Goal: Ask a question

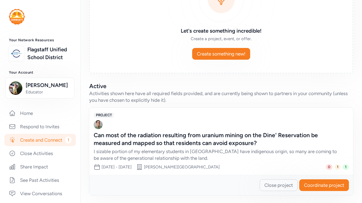
scroll to position [80, 0]
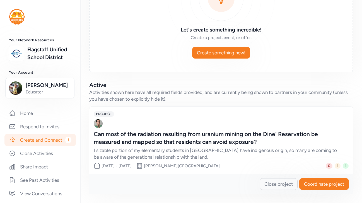
click at [101, 153] on div "I sizable portion of my elementary students in [GEOGRAPHIC_DATA] have indigenou…" at bounding box center [216, 153] width 244 height 13
click at [99, 134] on div "Can most of the radiation resulting from uranium mining on the Dine' Reservatio…" at bounding box center [216, 138] width 244 height 16
click at [121, 137] on div "Can most of the radiation resulting from uranium mining on the Dine' Reservatio…" at bounding box center [216, 138] width 244 height 16
click at [155, 133] on div "Can most of the radiation resulting from uranium mining on the Dine' Reservatio…" at bounding box center [216, 138] width 244 height 16
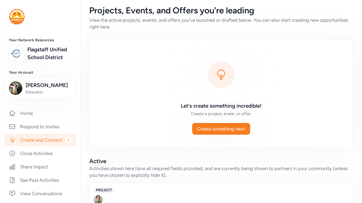
scroll to position [0, 0]
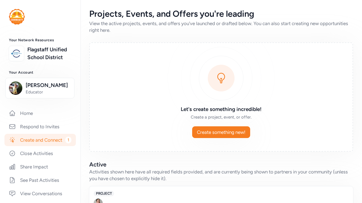
click at [22, 18] on img at bounding box center [17, 17] width 16 height 16
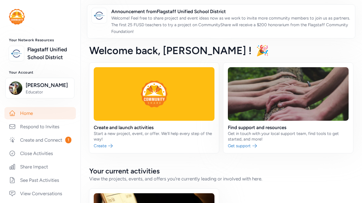
click at [20, 16] on img at bounding box center [17, 17] width 16 height 16
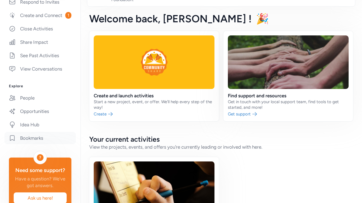
scroll to position [139, 0]
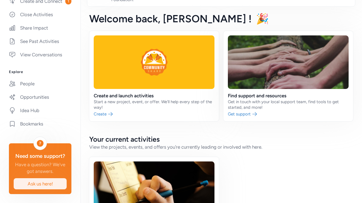
click at [31, 184] on span "Ask us here!" at bounding box center [40, 184] width 44 height 7
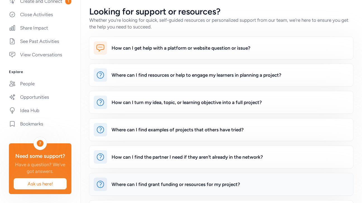
click at [138, 188] on div "Where can I find grant funding or resources for my project?" at bounding box center [230, 184] width 237 height 13
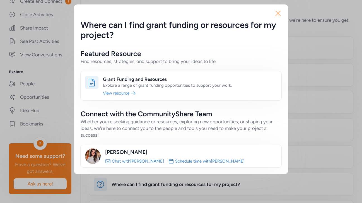
click at [277, 12] on icon "button" at bounding box center [278, 13] width 4 height 4
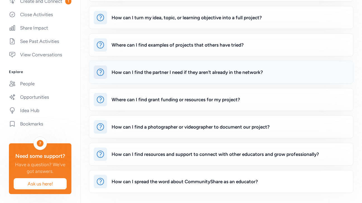
scroll to position [88, 0]
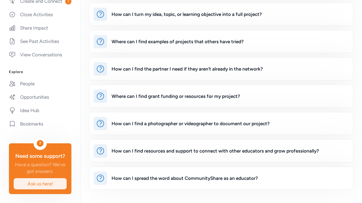
click at [32, 183] on span "Ask us here!" at bounding box center [40, 184] width 44 height 7
click at [47, 182] on span "Ask us here!" at bounding box center [40, 184] width 44 height 7
click at [37, 186] on span "Ask us here!" at bounding box center [40, 184] width 44 height 7
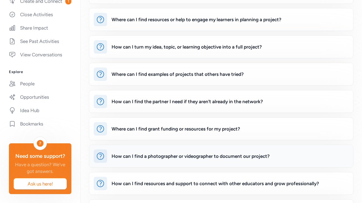
scroll to position [0, 0]
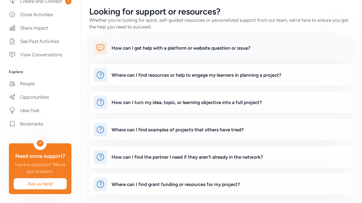
click at [200, 49] on div "How can I get help with a platform or website question or issue?" at bounding box center [181, 48] width 139 height 7
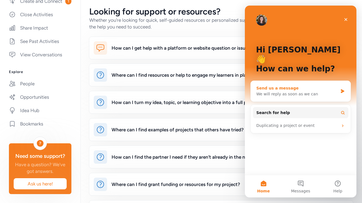
click at [276, 85] on div "Send us a message" at bounding box center [298, 88] width 82 height 6
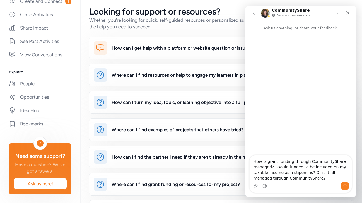
type textarea "How is grant funding through CommunityShare managed? Would it need to be includ…"
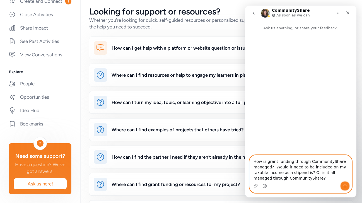
click at [345, 186] on icon "Send a message…" at bounding box center [345, 187] width 3 height 4
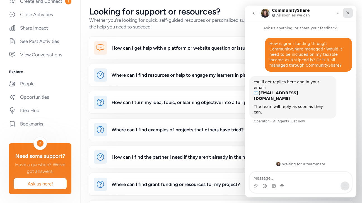
click at [348, 14] on icon "Close" at bounding box center [348, 13] width 4 height 4
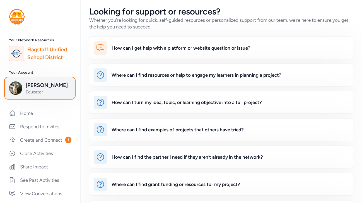
click at [29, 91] on span "Educator" at bounding box center [48, 92] width 45 height 6
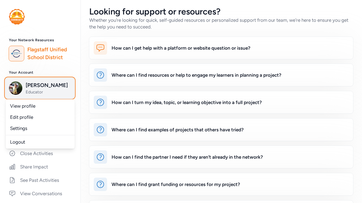
click at [13, 84] on img "button" at bounding box center [15, 88] width 13 height 13
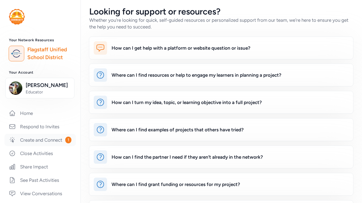
click at [32, 139] on link "Create and Connect 1" at bounding box center [39, 140] width 71 height 12
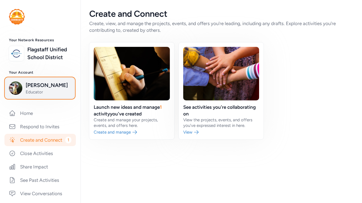
click at [29, 88] on span "[PERSON_NAME]" at bounding box center [48, 86] width 45 height 8
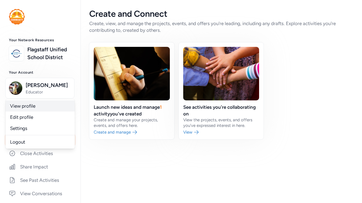
click at [26, 106] on link "View profile" at bounding box center [40, 106] width 69 height 11
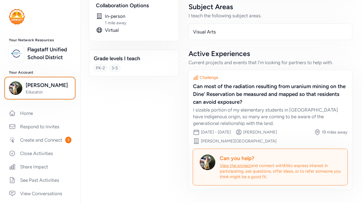
scroll to position [150, 0]
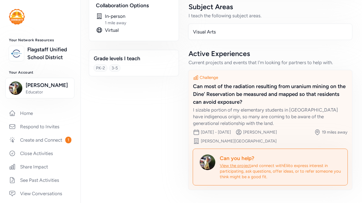
click at [218, 92] on div "Can most of the radiation resulting from uranium mining on the Dine' Reservatio…" at bounding box center [270, 94] width 155 height 23
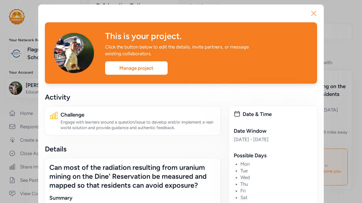
click at [313, 14] on icon "button" at bounding box center [314, 13] width 4 height 4
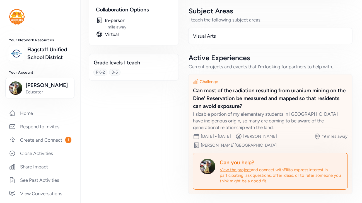
scroll to position [141, 0]
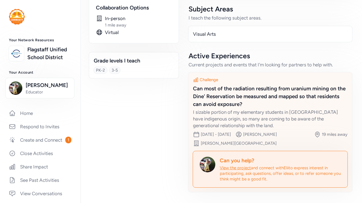
click at [246, 171] on span "View the project" at bounding box center [235, 168] width 31 height 5
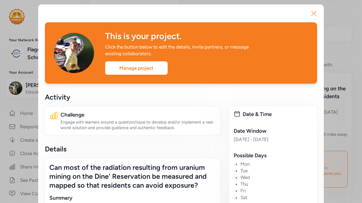
click at [318, 13] on icon "button" at bounding box center [314, 13] width 9 height 9
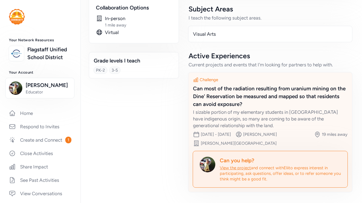
click at [225, 97] on div "Can most of the radiation resulting from uranium mining on the Dine' Reservatio…" at bounding box center [270, 96] width 155 height 23
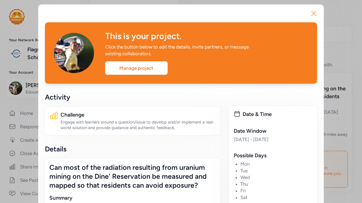
click at [314, 13] on icon "button" at bounding box center [314, 13] width 4 height 4
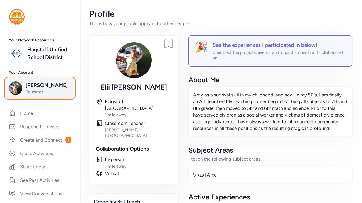
click at [27, 87] on span "[PERSON_NAME]" at bounding box center [48, 86] width 45 height 8
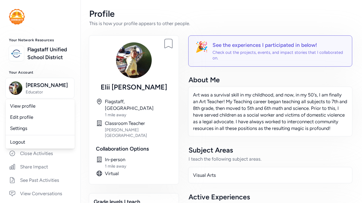
click at [183, 102] on div "Bookmark person [PERSON_NAME] Flagstaff, [GEOGRAPHIC_DATA] 1 mile away Classroo…" at bounding box center [221, 187] width 264 height 302
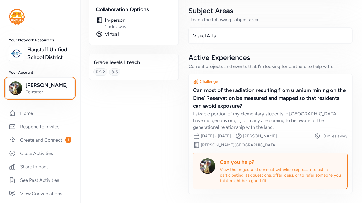
scroll to position [150, 0]
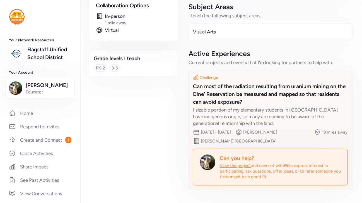
click at [208, 90] on div "Can most of the radiation resulting from uranium mining on the Dine' Reservatio…" at bounding box center [270, 94] width 155 height 23
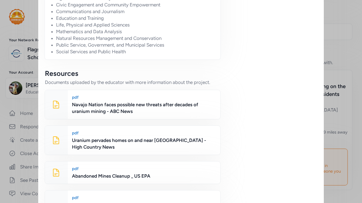
scroll to position [496, 0]
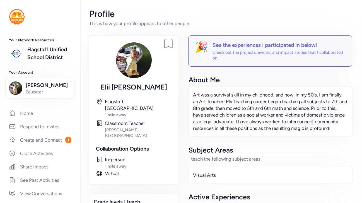
click at [129, 87] on div "[PERSON_NAME]" at bounding box center [134, 87] width 76 height 9
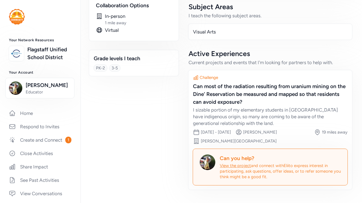
scroll to position [150, 0]
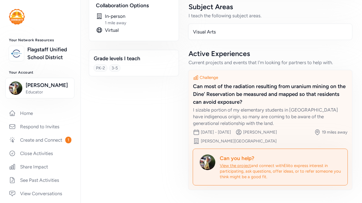
click at [204, 87] on div "Can most of the radiation resulting from uranium mining on the Dine' Reservatio…" at bounding box center [270, 94] width 155 height 23
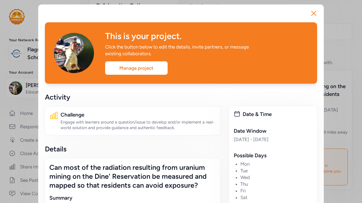
click at [197, 58] on div "This is your project. Click the button below to edit the details, invite partne…" at bounding box center [206, 53] width 203 height 44
click at [314, 10] on icon "button" at bounding box center [314, 13] width 9 height 9
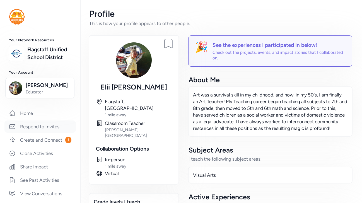
click at [24, 127] on link "Respond to Invites" at bounding box center [39, 127] width 71 height 12
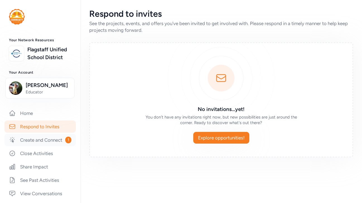
click at [35, 138] on link "Create and Connect 1" at bounding box center [39, 140] width 71 height 12
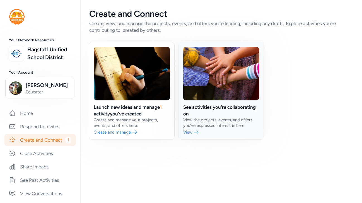
click at [193, 133] on link at bounding box center [221, 90] width 85 height 97
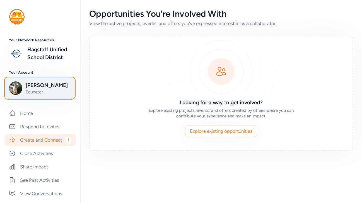
click at [47, 92] on span "Educator" at bounding box center [48, 92] width 45 height 6
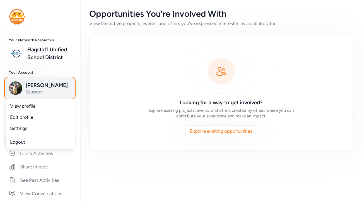
click at [42, 93] on span "Educator" at bounding box center [48, 92] width 45 height 6
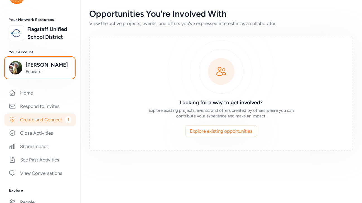
scroll to position [15, 0]
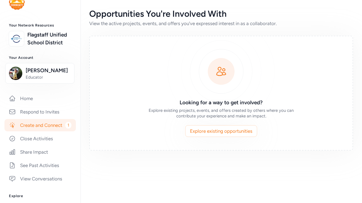
click at [34, 126] on link "Create and Connect 1" at bounding box center [39, 125] width 71 height 12
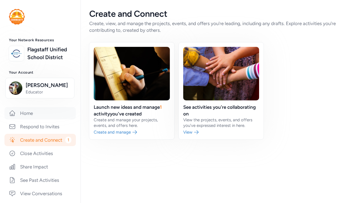
click at [27, 116] on link "Home" at bounding box center [39, 113] width 71 height 12
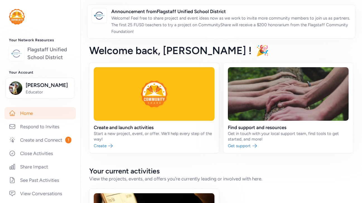
click at [20, 51] on img at bounding box center [16, 53] width 12 height 12
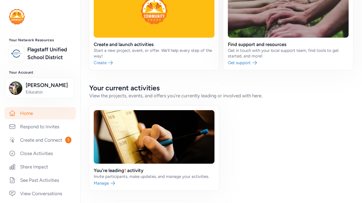
scroll to position [126, 0]
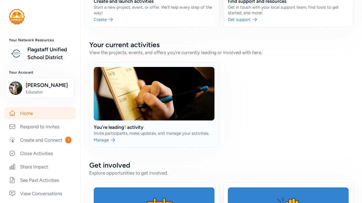
click at [128, 128] on link at bounding box center [154, 105] width 130 height 85
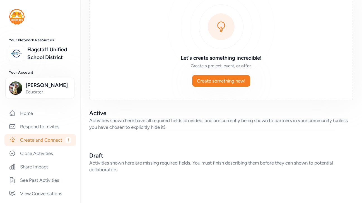
scroll to position [51, 0]
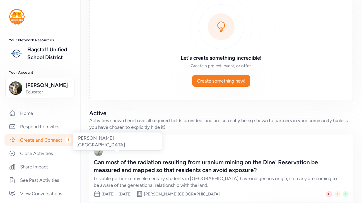
click at [99, 153] on img at bounding box center [98, 151] width 9 height 9
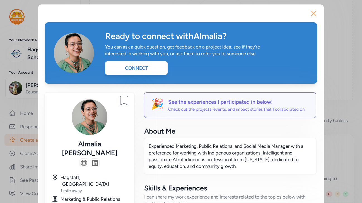
click at [314, 12] on icon "button" at bounding box center [314, 13] width 9 height 9
